Goal: Information Seeking & Learning: Learn about a topic

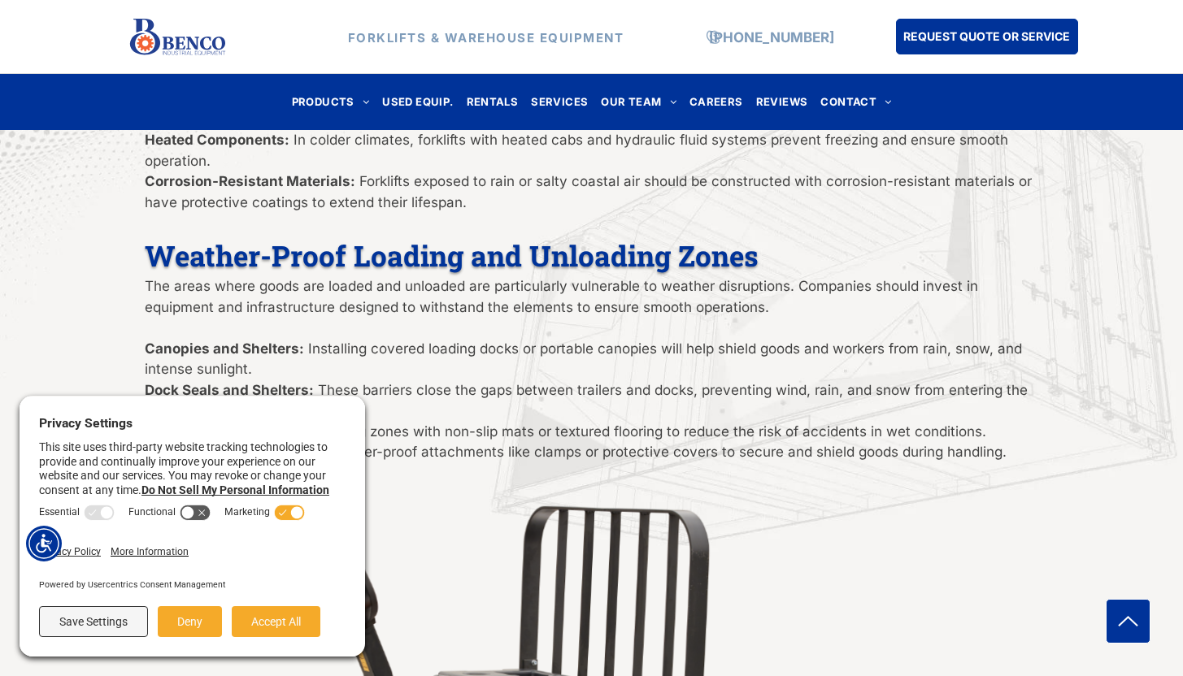
scroll to position [1348, 0]
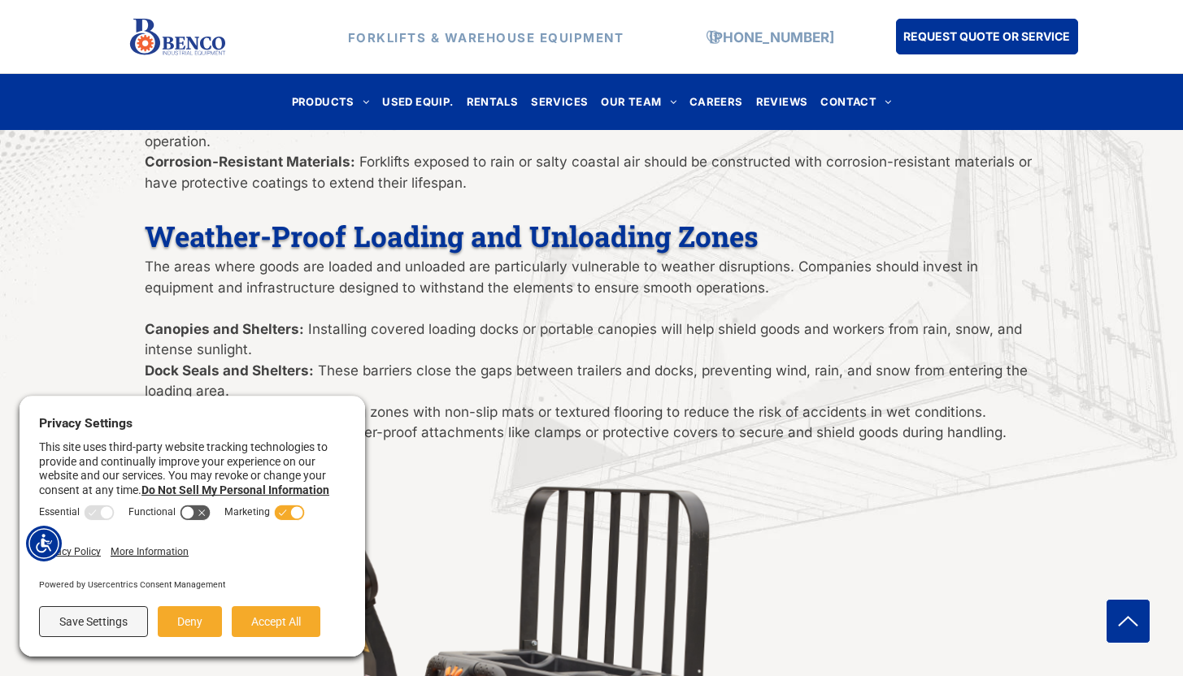
click at [250, 338] on p "Canopies and Shelters: Installing covered loading docks or portable canopies wi…" at bounding box center [592, 339] width 894 height 41
click at [206, 623] on button "Deny" at bounding box center [190, 621] width 64 height 31
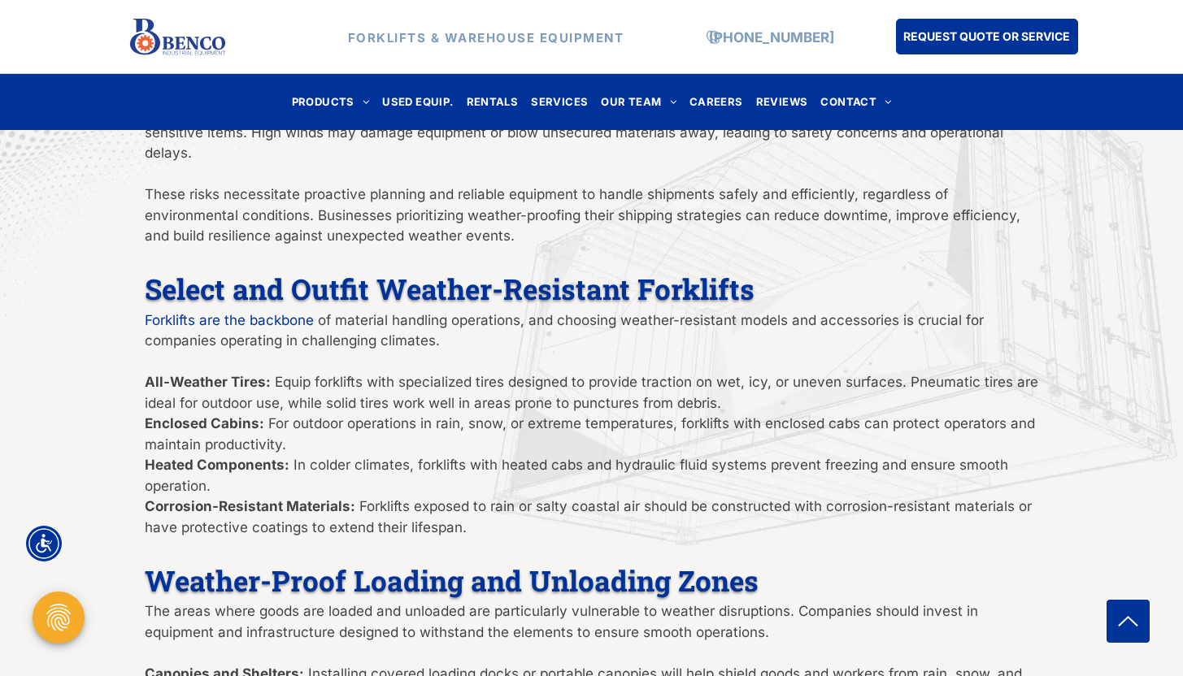
scroll to position [999, 0]
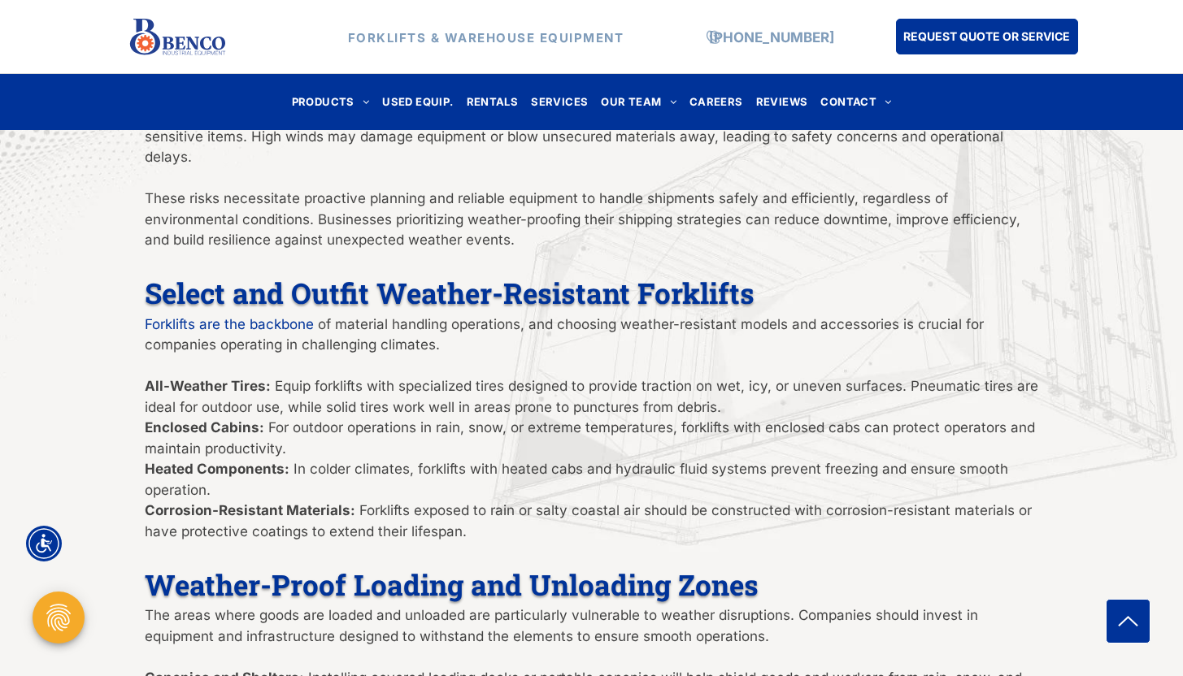
click at [643, 228] on span "These risks necessitate proactive planning and reliable equipment to handle shi…" at bounding box center [582, 219] width 875 height 58
click at [604, 207] on p "These risks necessitate proactive planning and reliable equipment to handle shi…" at bounding box center [592, 220] width 894 height 63
